Goal: Information Seeking & Learning: Find specific fact

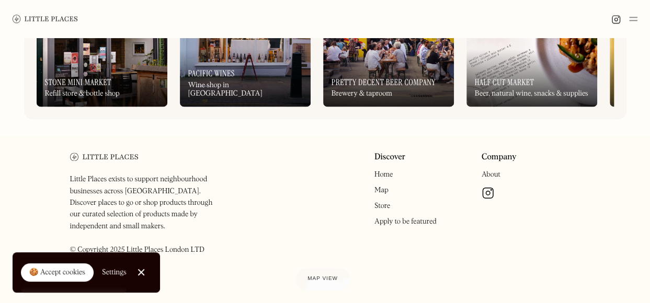
scroll to position [643, 0]
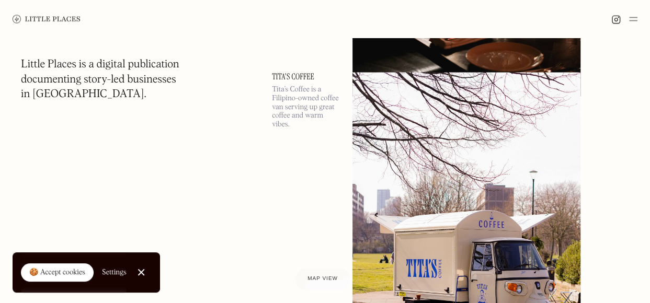
scroll to position [6748, 0]
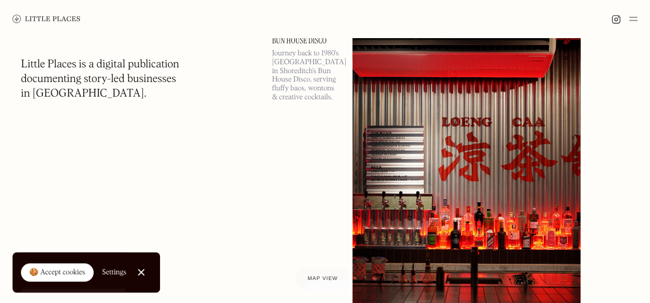
scroll to position [11979, 0]
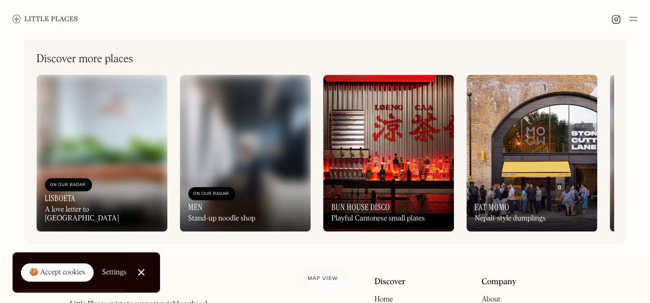
scroll to position [418, 0]
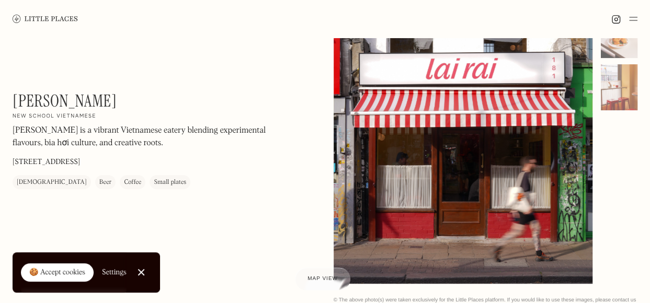
scroll to position [105, 0]
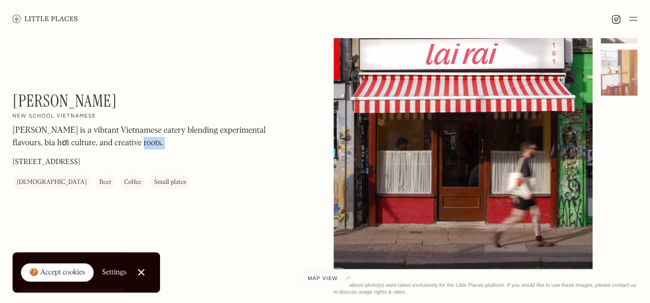
drag, startPoint x: 13, startPoint y: 165, endPoint x: 118, endPoint y: 157, distance: 105.4
click at [118, 157] on div "Lai Rai On Our Radar New school Vietnamese Lai Rai is a vibrant Vietnamese eate…" at bounding box center [154, 140] width 282 height 98
drag, startPoint x: 100, startPoint y: 161, endPoint x: 10, endPoint y: 166, distance: 90.6
click at [10, 166] on div "Lai Rai On Our Radar New school Vietnamese Lai Rai is a vibrant Vietnamese eate…" at bounding box center [325, 121] width 650 height 376
drag, startPoint x: 13, startPoint y: 163, endPoint x: 109, endPoint y: 168, distance: 96.4
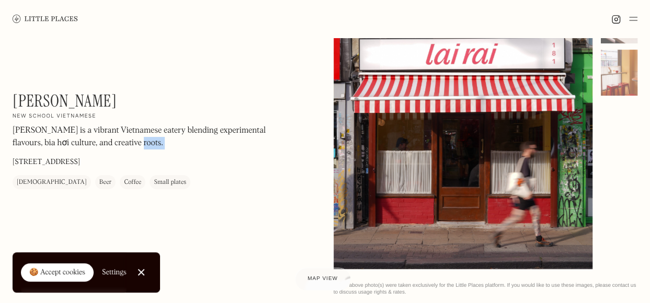
click at [109, 168] on div "Lai Rai On Our Radar New school Vietnamese Lai Rai is a vibrant Vietnamese eate…" at bounding box center [154, 140] width 282 height 98
drag, startPoint x: 109, startPoint y: 168, endPoint x: 84, endPoint y: 163, distance: 25.1
copy p "181 Rye Ln, London SE15 4TP"
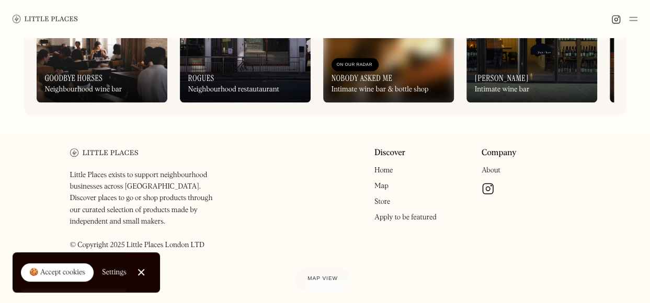
scroll to position [531, 0]
